Goal: Task Accomplishment & Management: Manage account settings

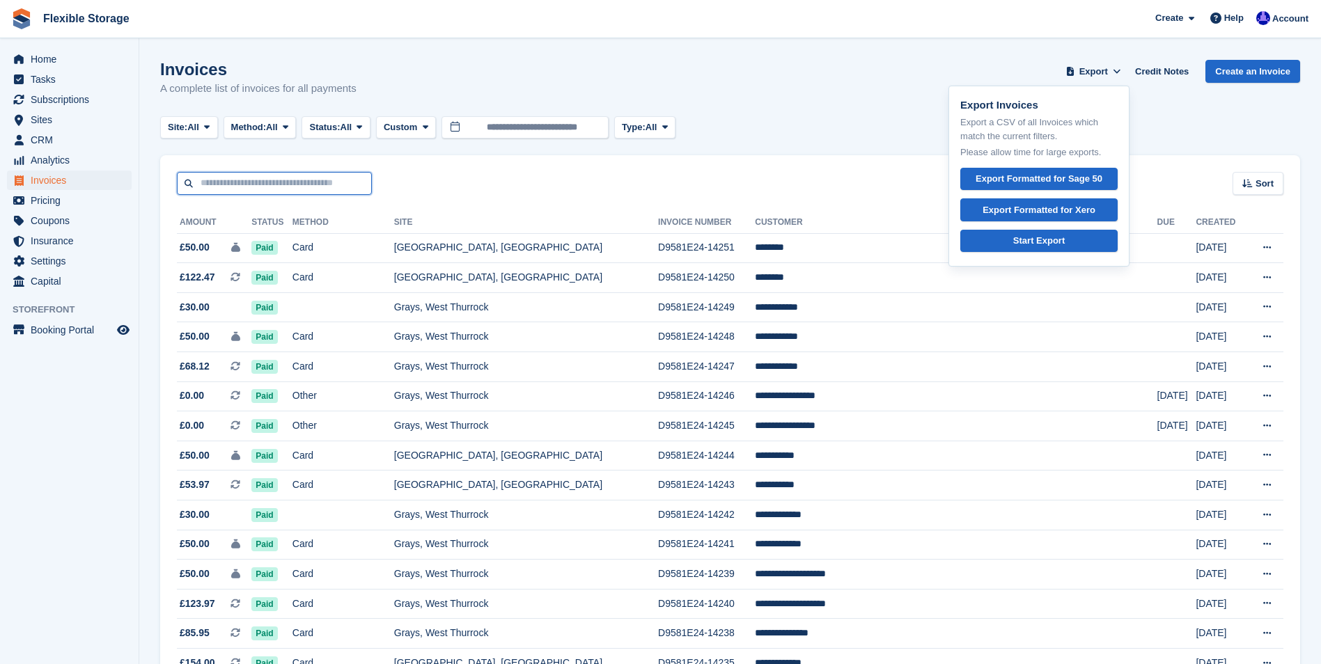
click at [231, 184] on input "text" at bounding box center [274, 183] width 195 height 23
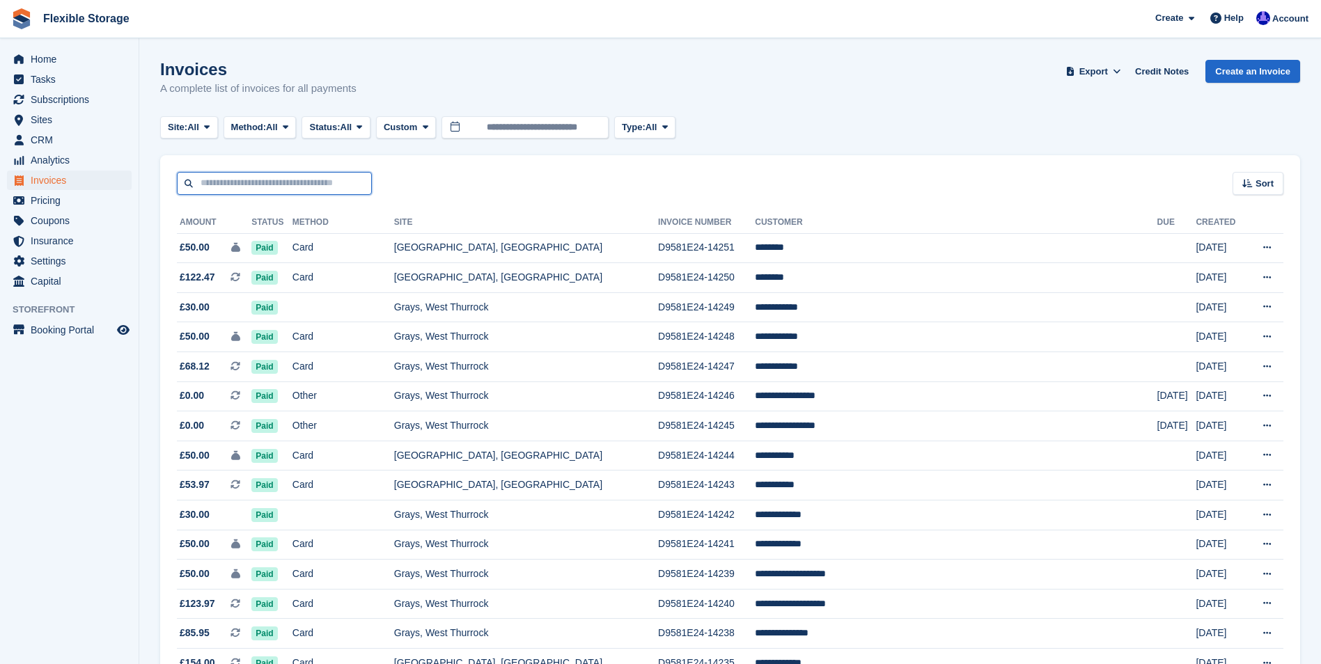
paste input "**********"
type input "**********"
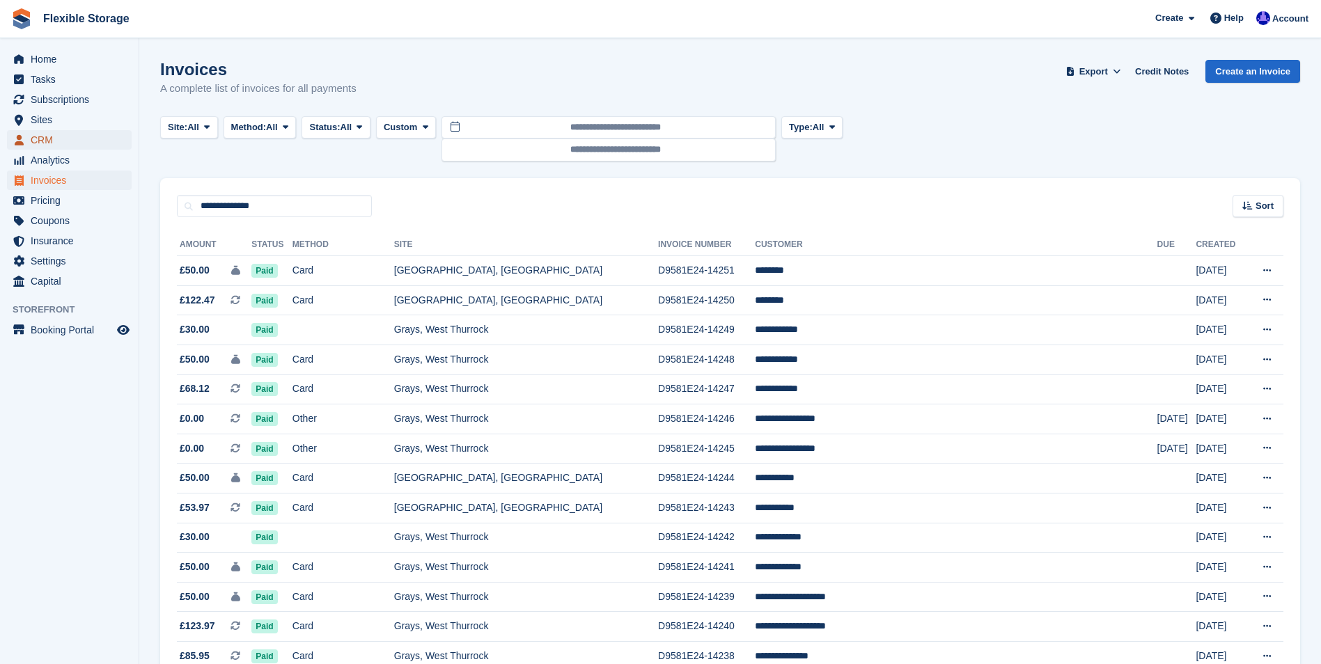
click at [33, 141] on span "CRM" at bounding box center [73, 139] width 84 height 19
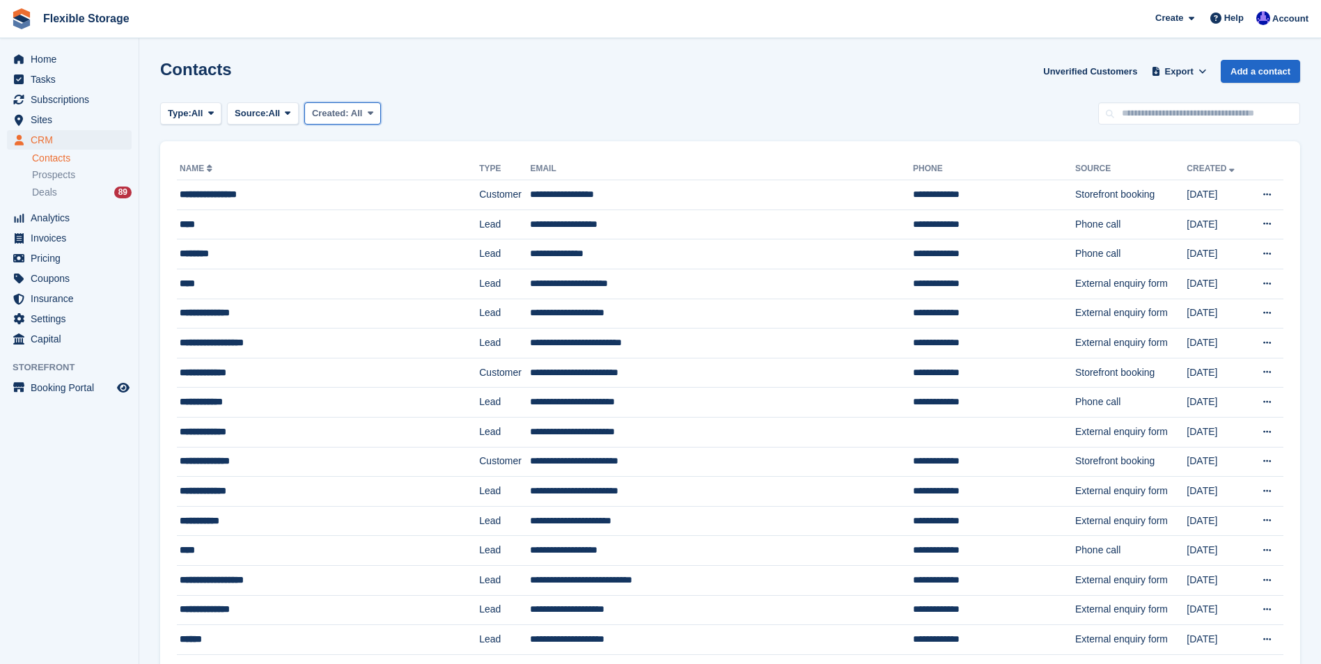
click at [356, 113] on span "All" at bounding box center [357, 113] width 12 height 10
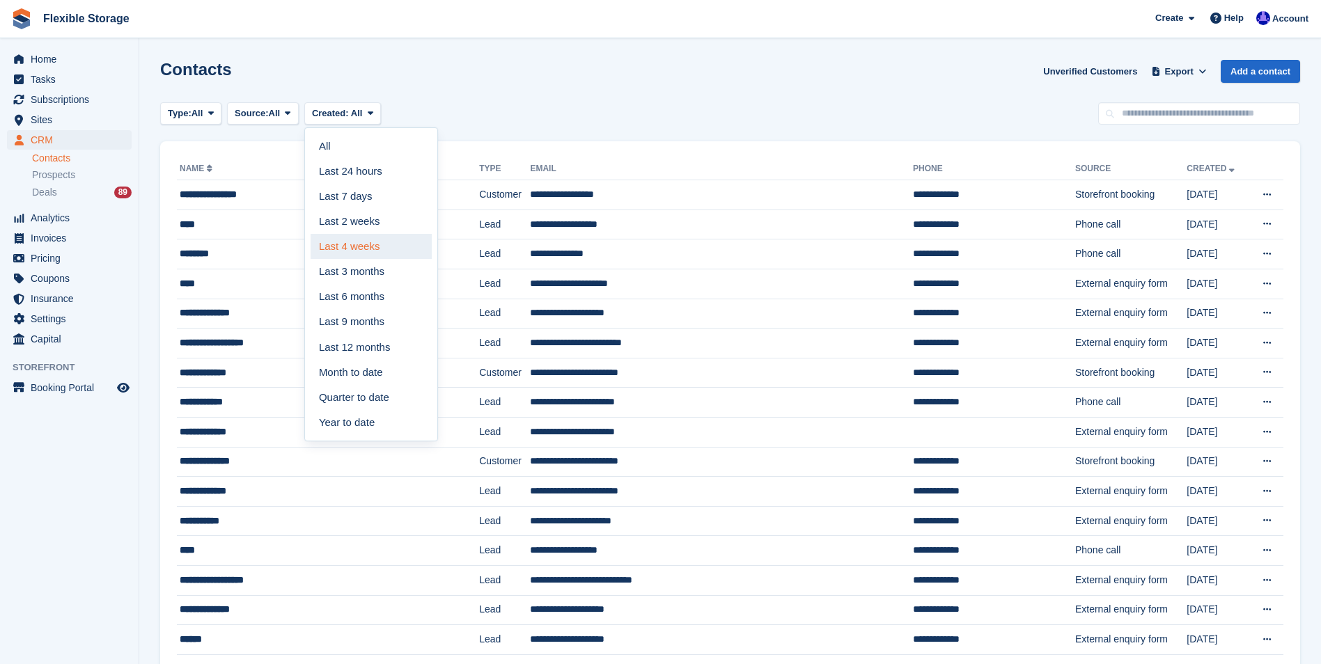
click at [363, 245] on link "Last 4 weeks" at bounding box center [371, 246] width 121 height 25
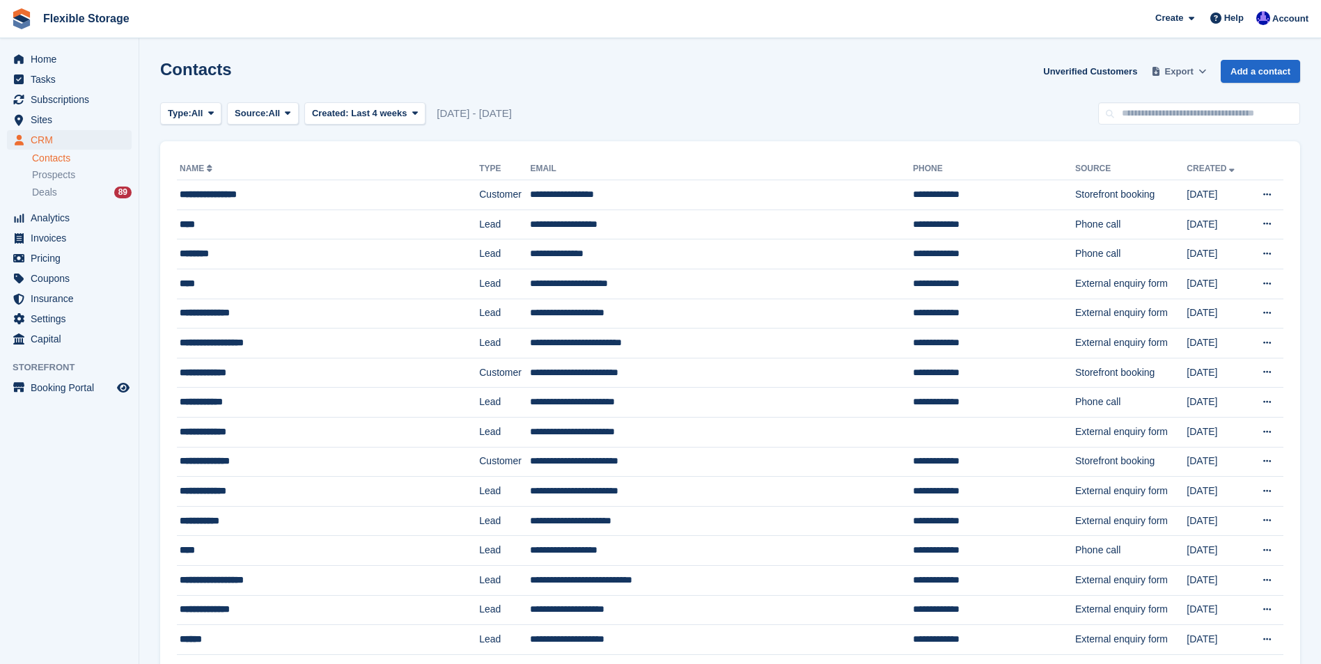
click at [1190, 69] on span "Export" at bounding box center [1179, 72] width 29 height 14
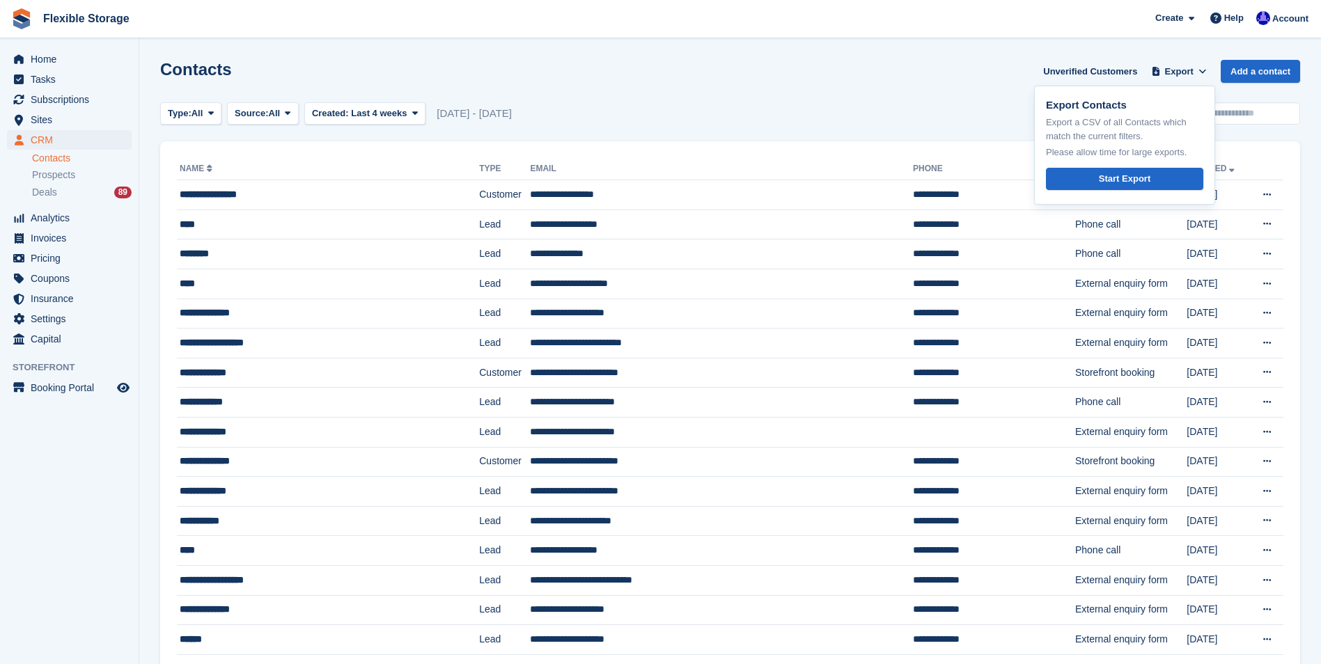
click at [922, 86] on div "Contacts Unverified Customers Export Export Contacts Export a CSV of all Contac…" at bounding box center [730, 80] width 1140 height 40
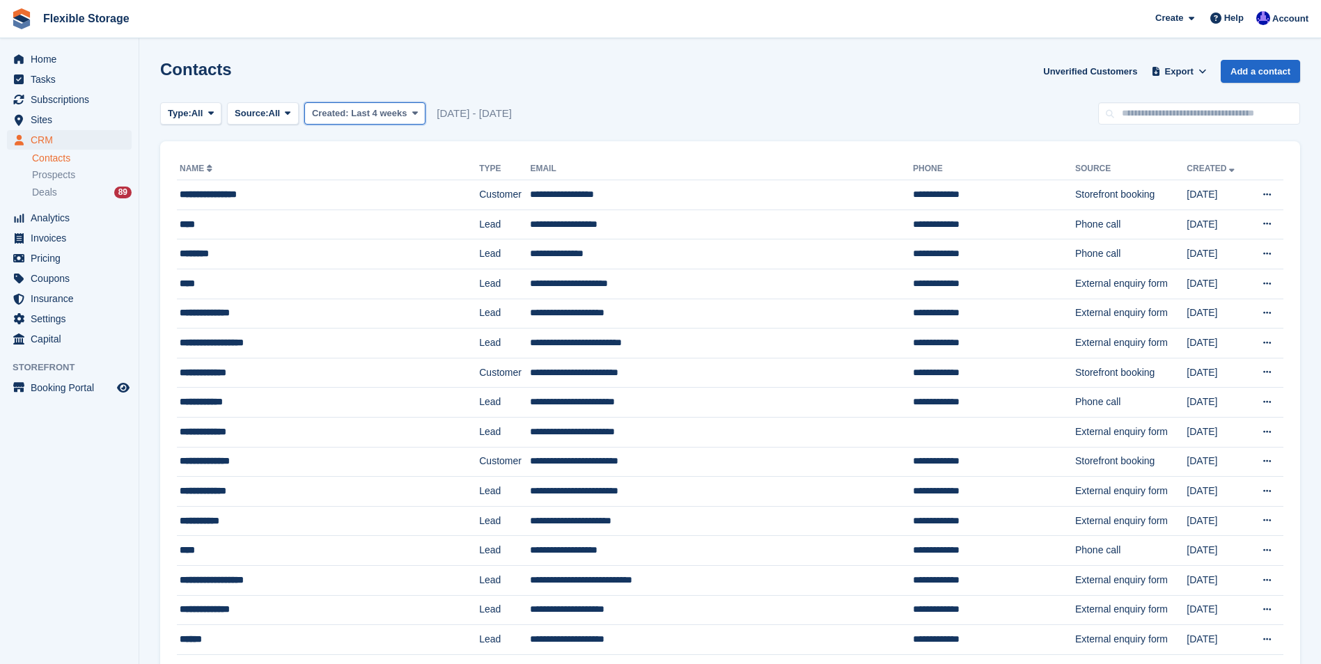
click at [412, 112] on icon at bounding box center [415, 113] width 6 height 9
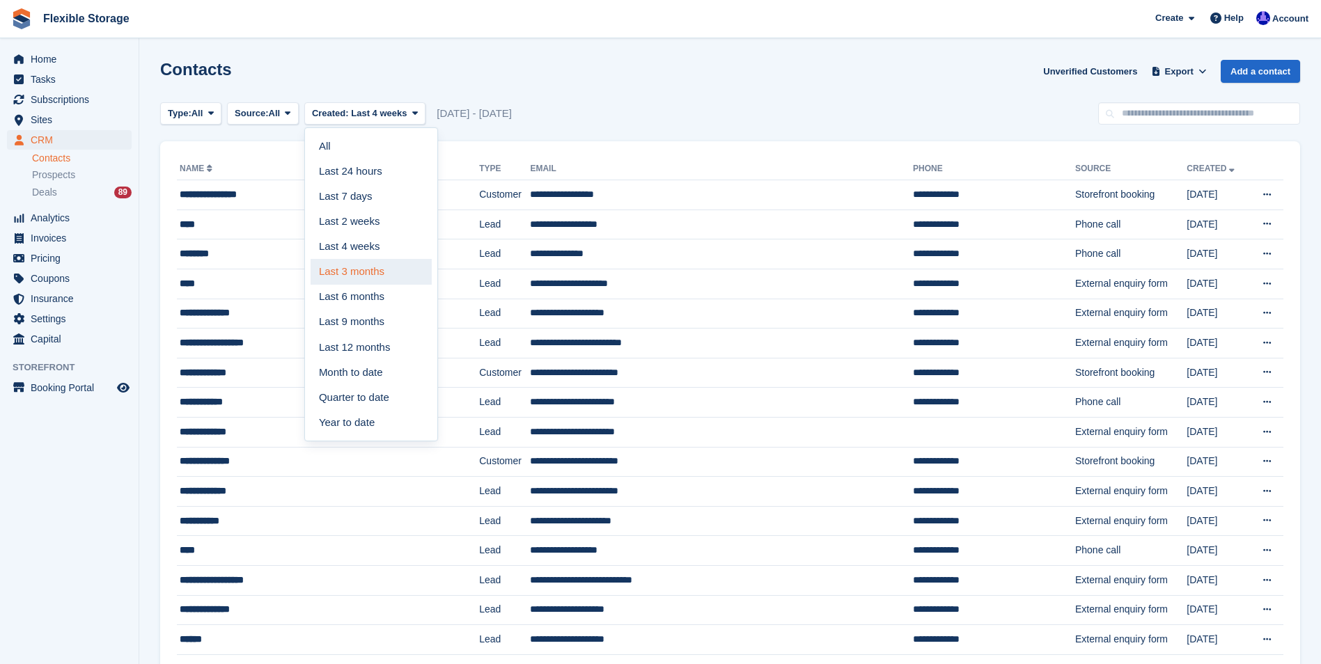
click at [345, 274] on link "Last 3 months" at bounding box center [371, 271] width 121 height 25
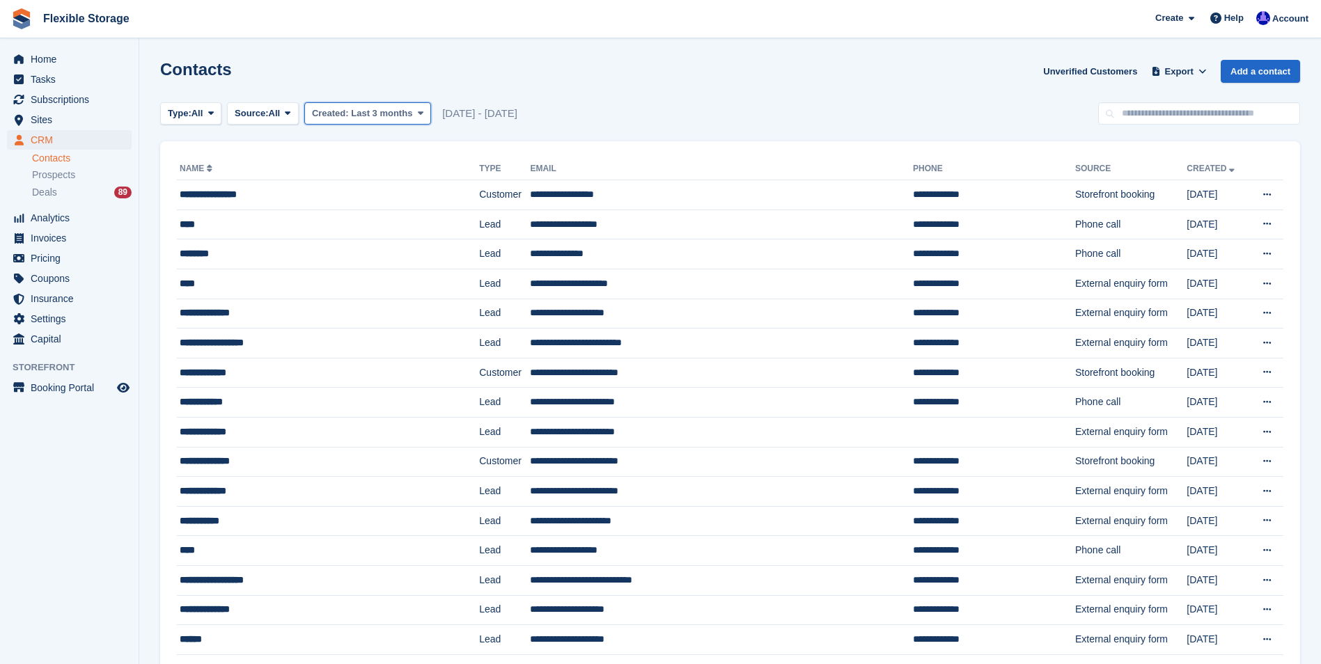
click at [368, 109] on span "Last 3 months" at bounding box center [381, 113] width 61 height 10
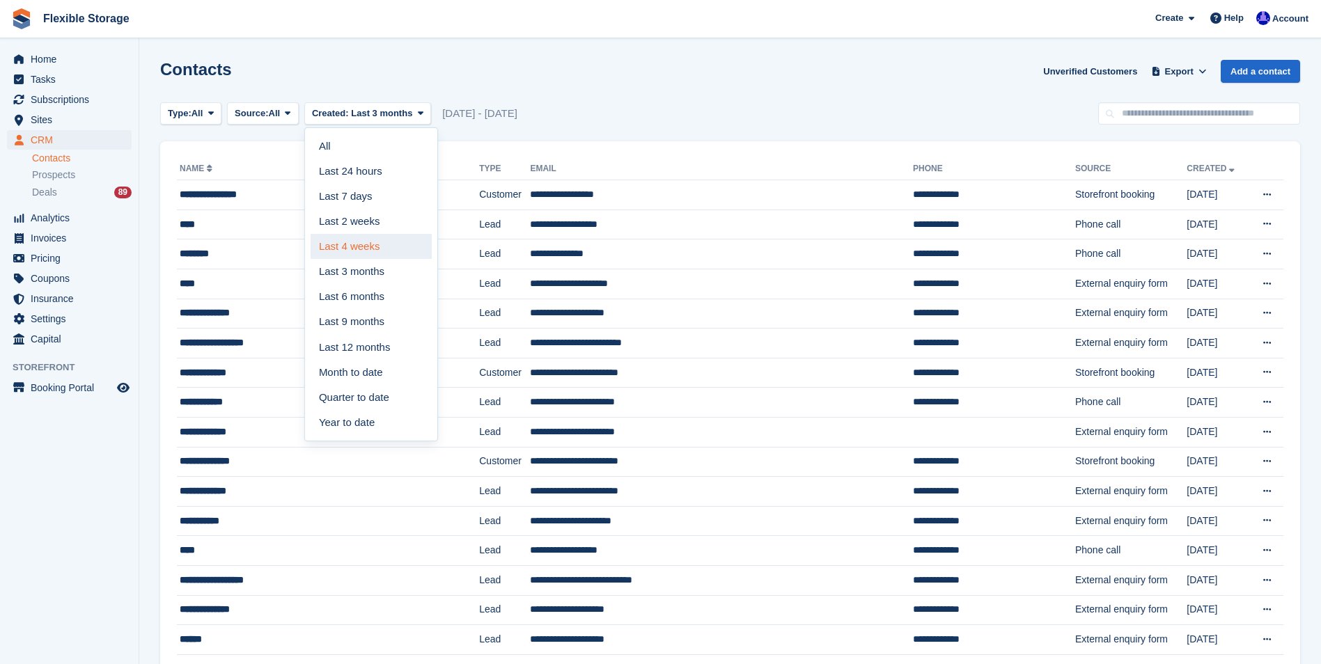
click at [340, 244] on link "Last 4 weeks" at bounding box center [371, 246] width 121 height 25
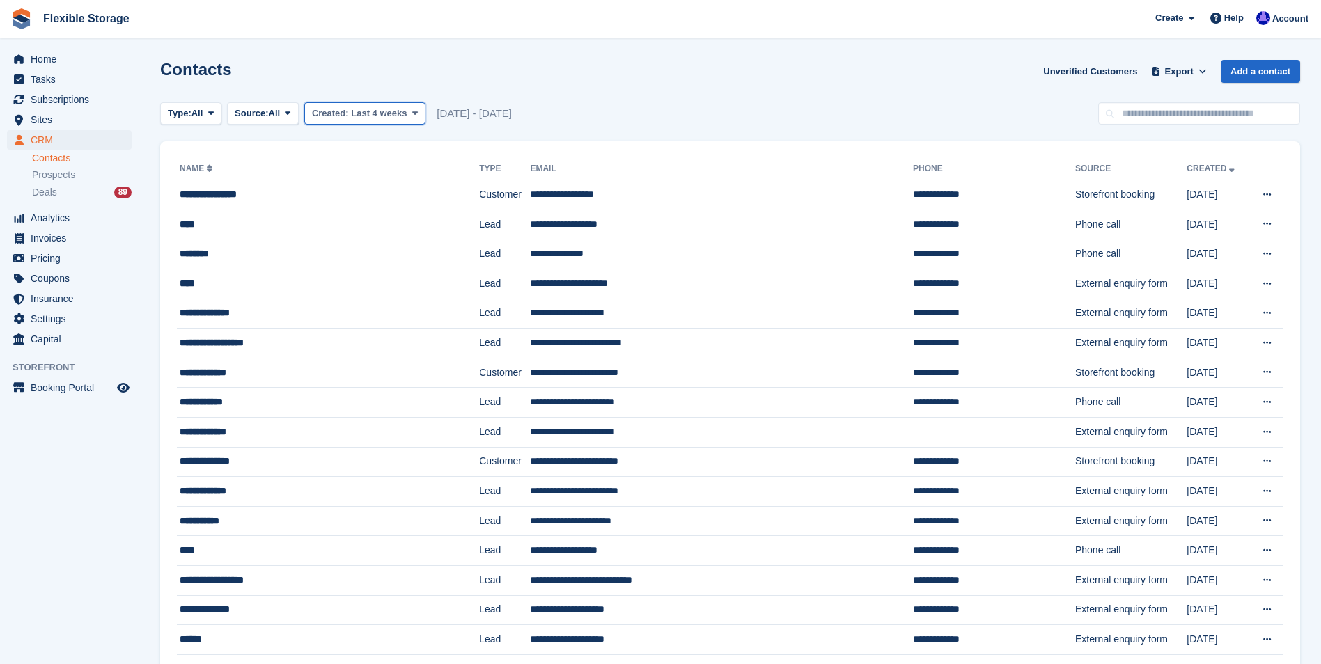
click at [380, 113] on span "Last 4 weeks" at bounding box center [379, 113] width 56 height 10
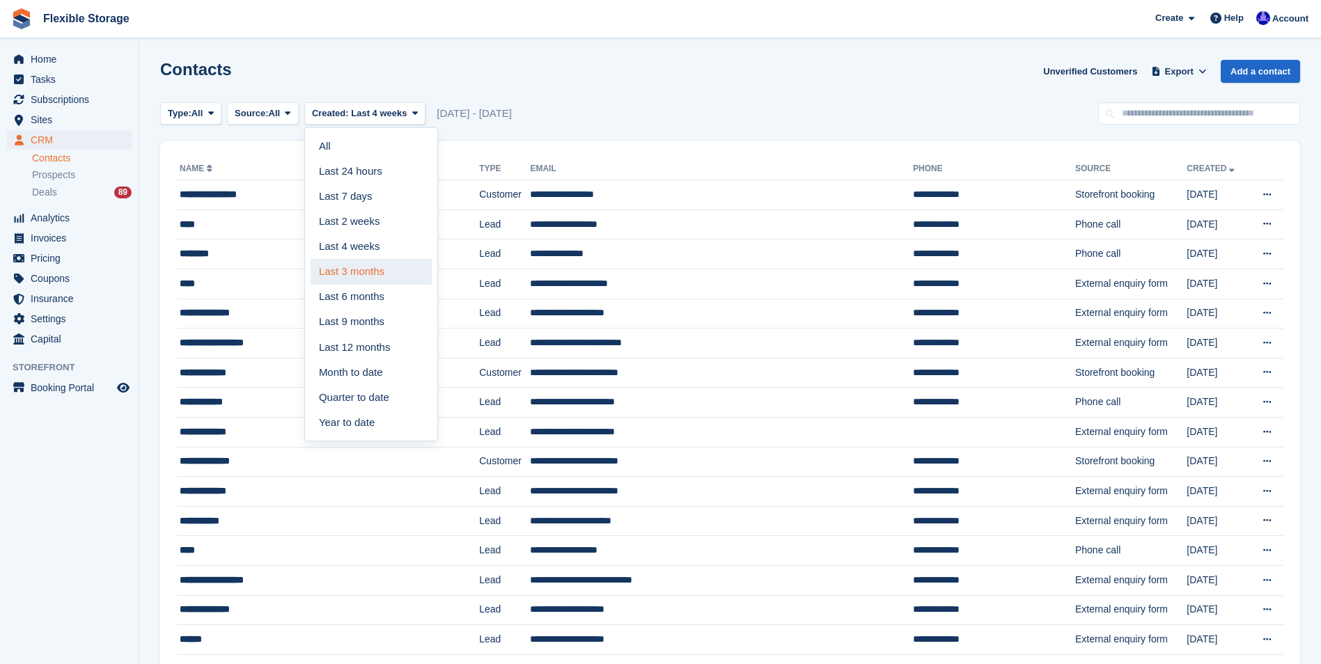
click at [337, 270] on link "Last 3 months" at bounding box center [371, 271] width 121 height 25
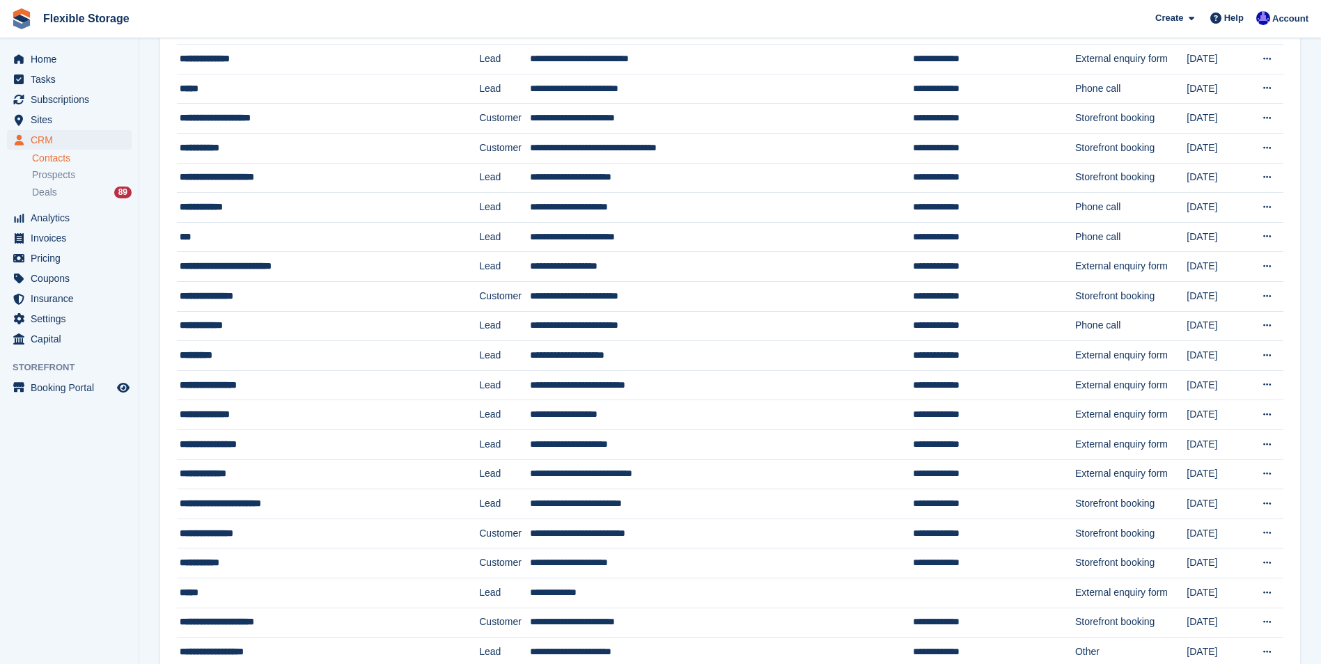
scroll to position [1068, 0]
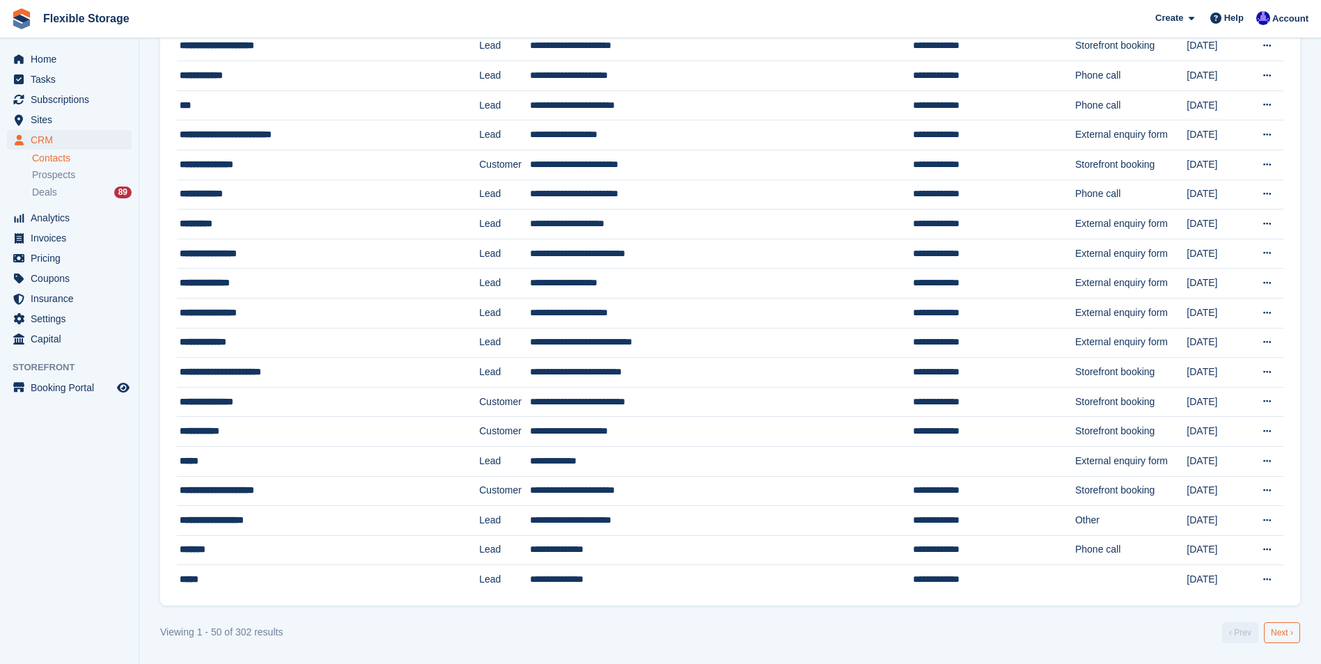
click at [1281, 634] on link "Next ›" at bounding box center [1282, 632] width 36 height 21
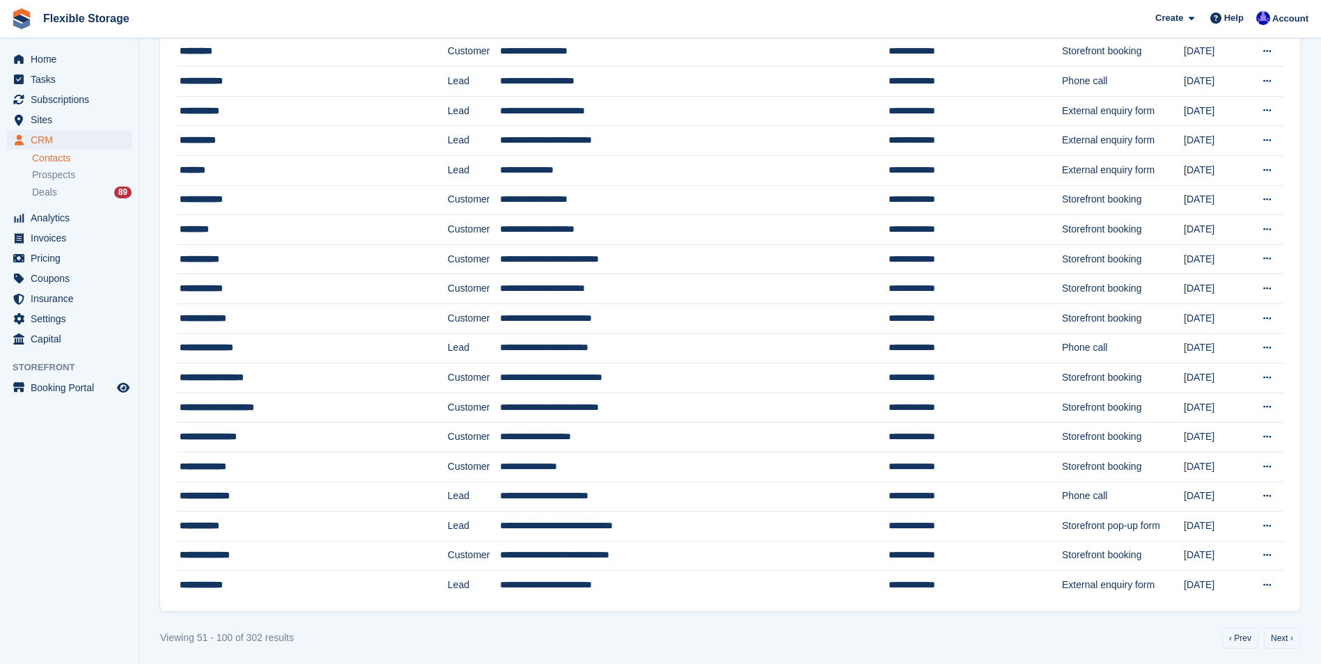
scroll to position [1068, 0]
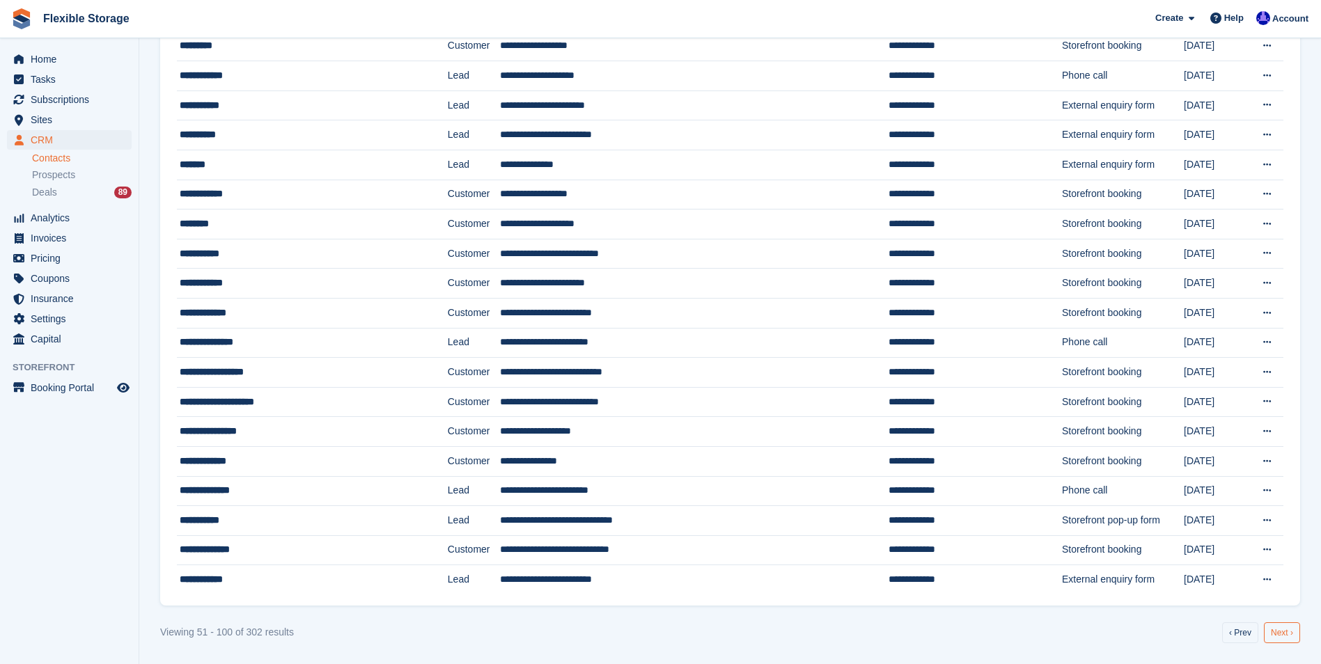
click at [1284, 630] on link "Next ›" at bounding box center [1282, 632] width 36 height 21
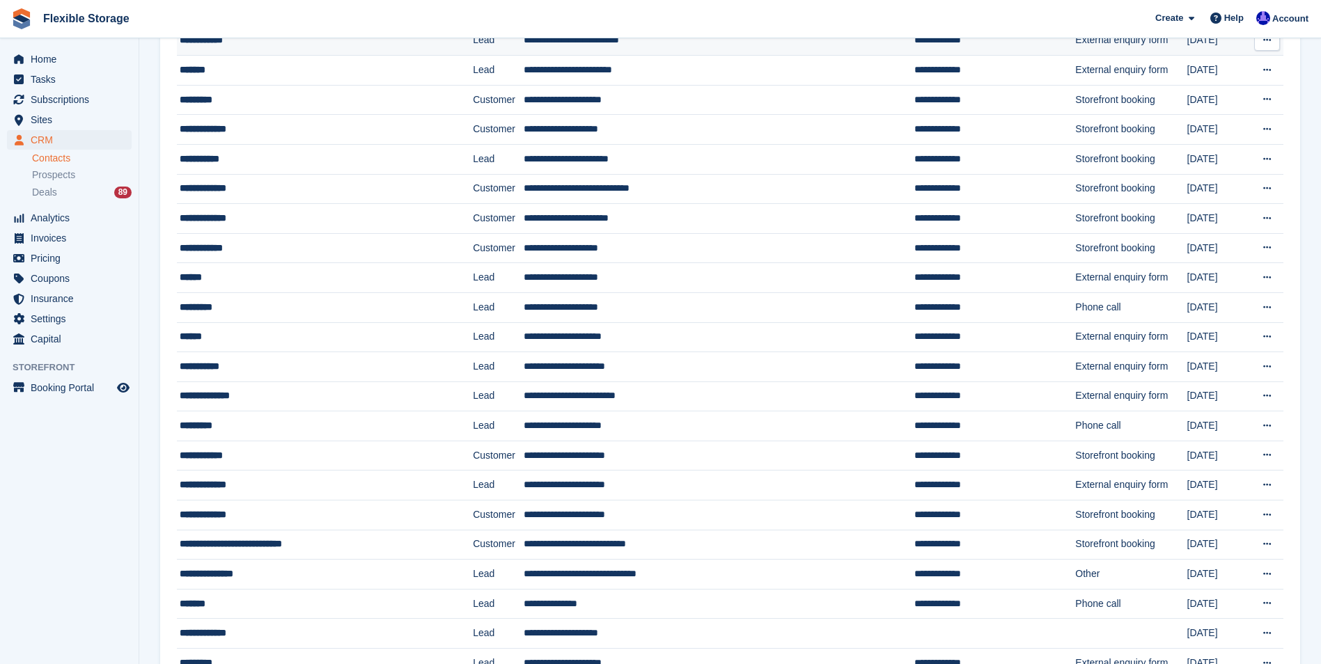
scroll to position [278, 0]
